Goal: Task Accomplishment & Management: Manage account settings

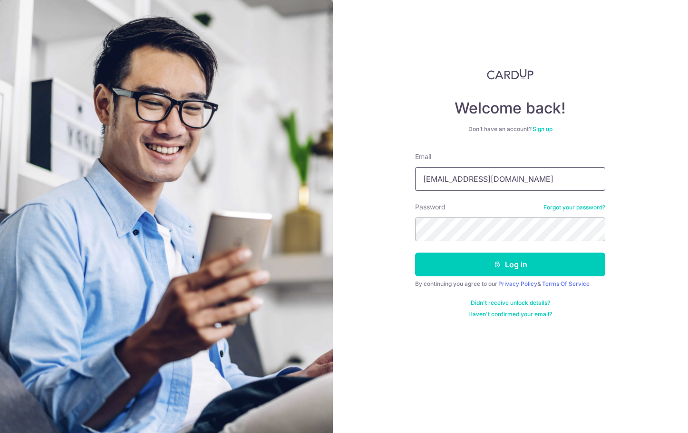
type input "[EMAIL_ADDRESS][DOMAIN_NAME]"
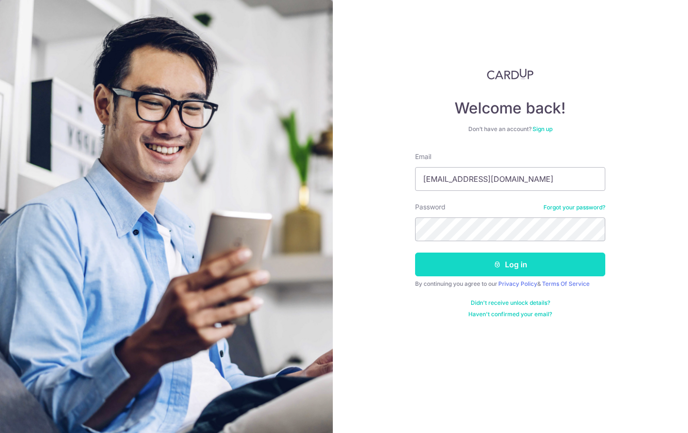
click at [492, 269] on button "Log in" at bounding box center [510, 265] width 190 height 24
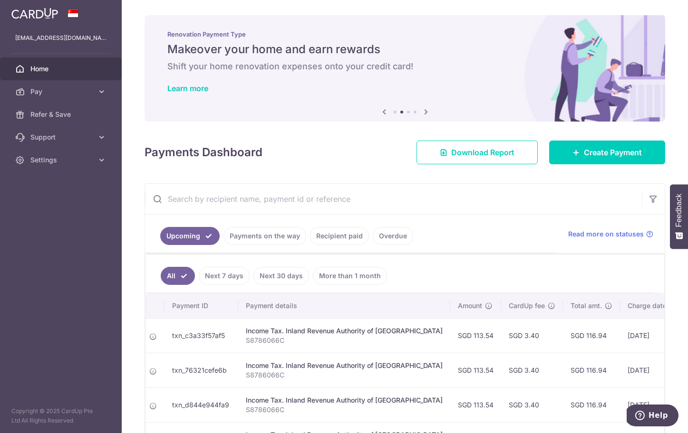
click at [72, 161] on span "Settings" at bounding box center [61, 160] width 63 height 10
click at [59, 222] on ul "Account Logout" at bounding box center [61, 201] width 122 height 58
click at [60, 212] on link "Logout" at bounding box center [61, 205] width 122 height 23
